Goal: Task Accomplishment & Management: Complete application form

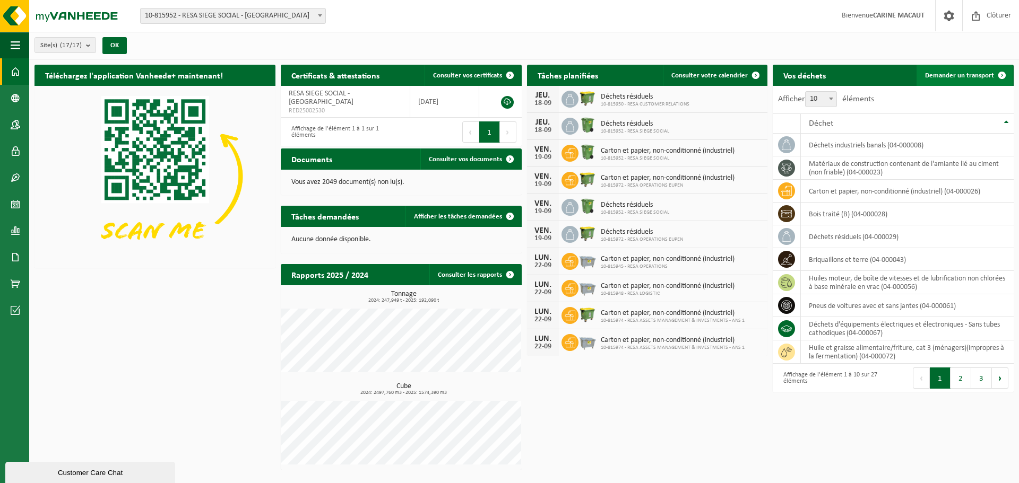
click at [940, 74] on span "Demander un transport" at bounding box center [959, 75] width 69 height 7
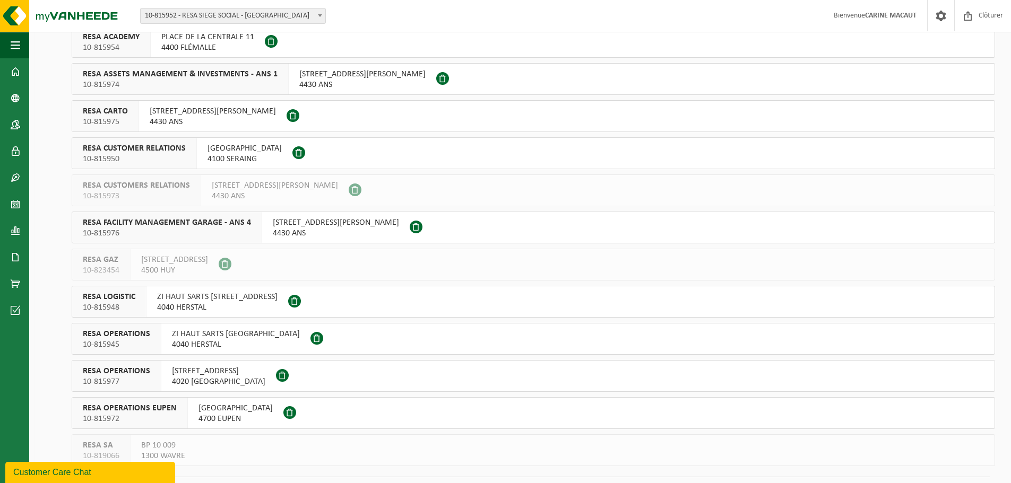
scroll to position [265, 0]
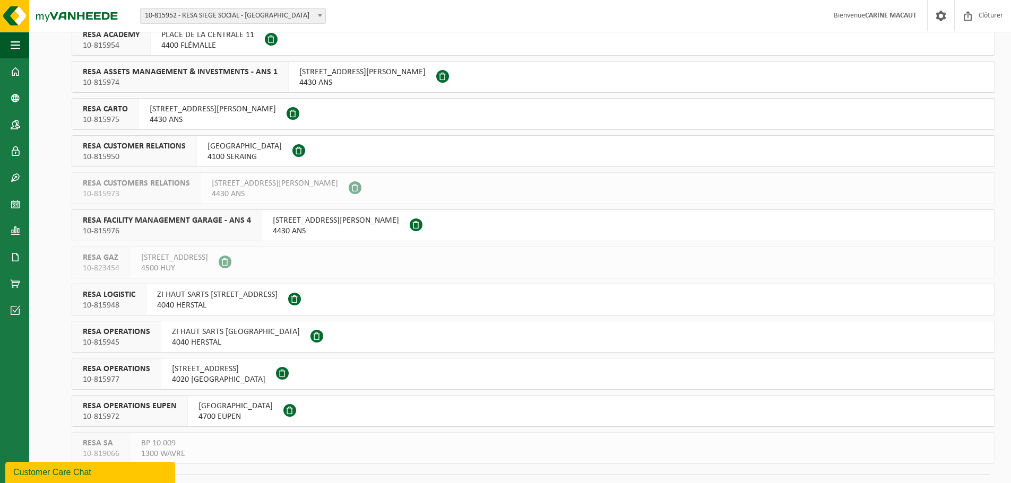
click at [203, 300] on span "4040 HERSTAL" at bounding box center [217, 305] width 120 height 11
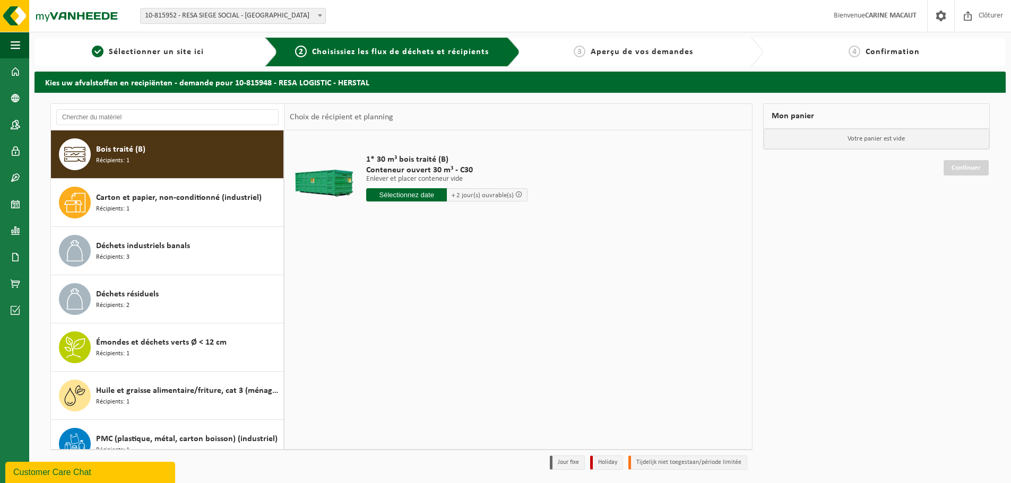
click at [408, 197] on input "text" at bounding box center [406, 194] width 81 height 13
click at [375, 305] on div "22" at bounding box center [376, 306] width 19 height 17
type input "à partir de 2025-09-22"
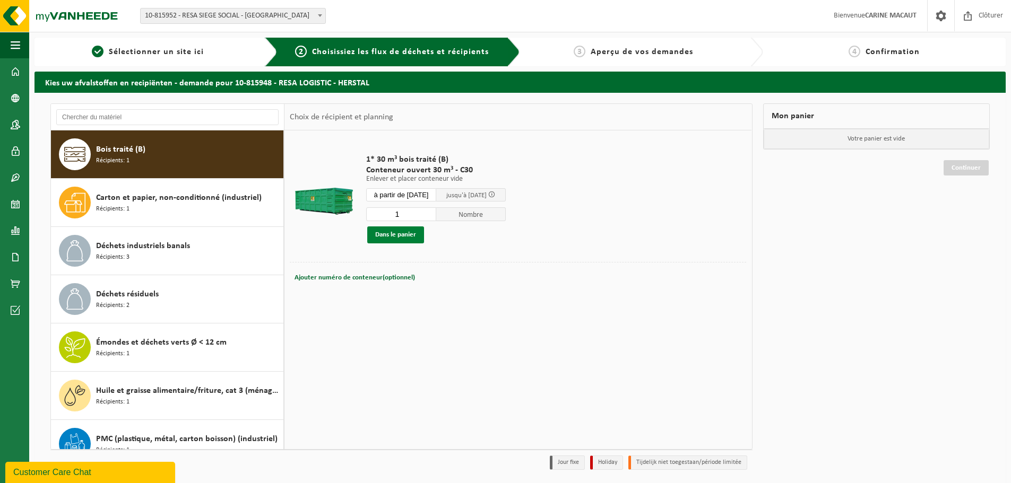
click at [384, 231] on button "Dans le panier" at bounding box center [395, 235] width 57 height 17
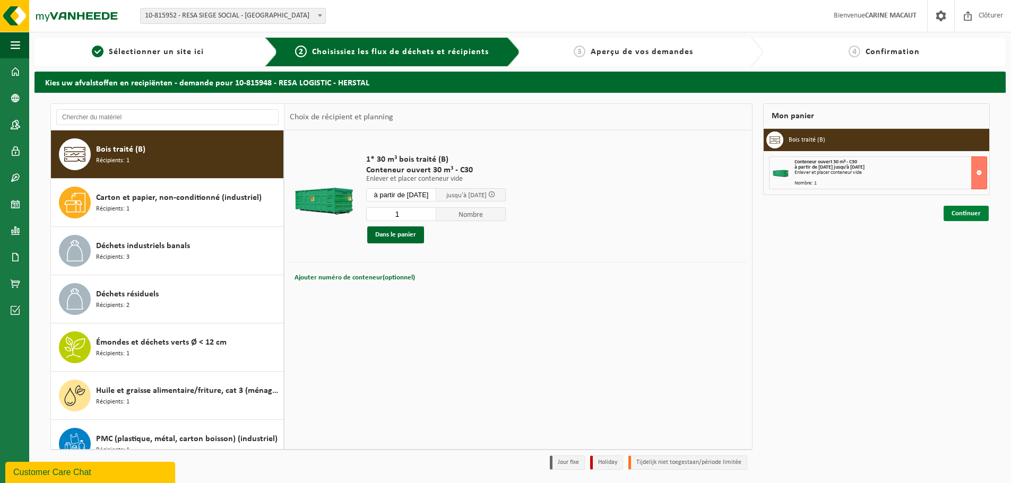
click at [969, 213] on link "Continuer" at bounding box center [966, 213] width 45 height 15
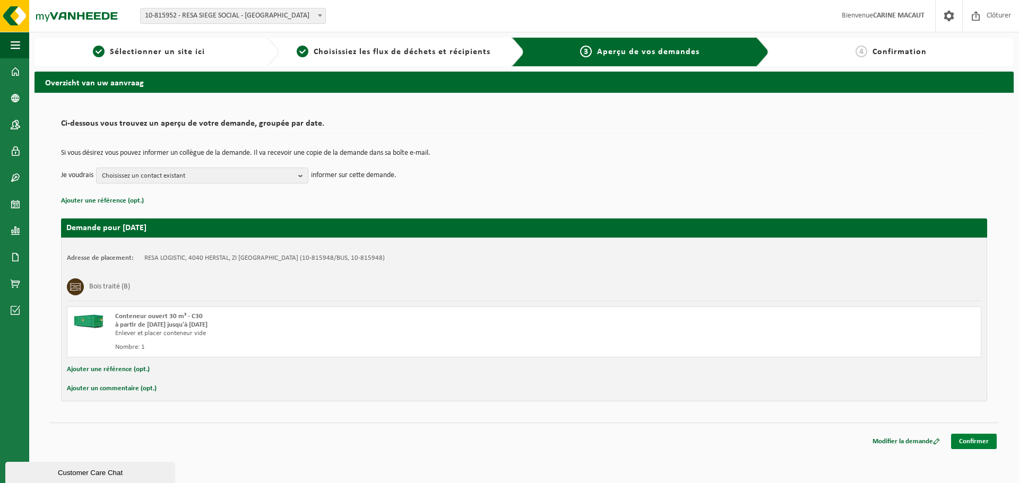
click at [977, 441] on link "Confirmer" at bounding box center [974, 441] width 46 height 15
